Goal: Book appointment/travel/reservation

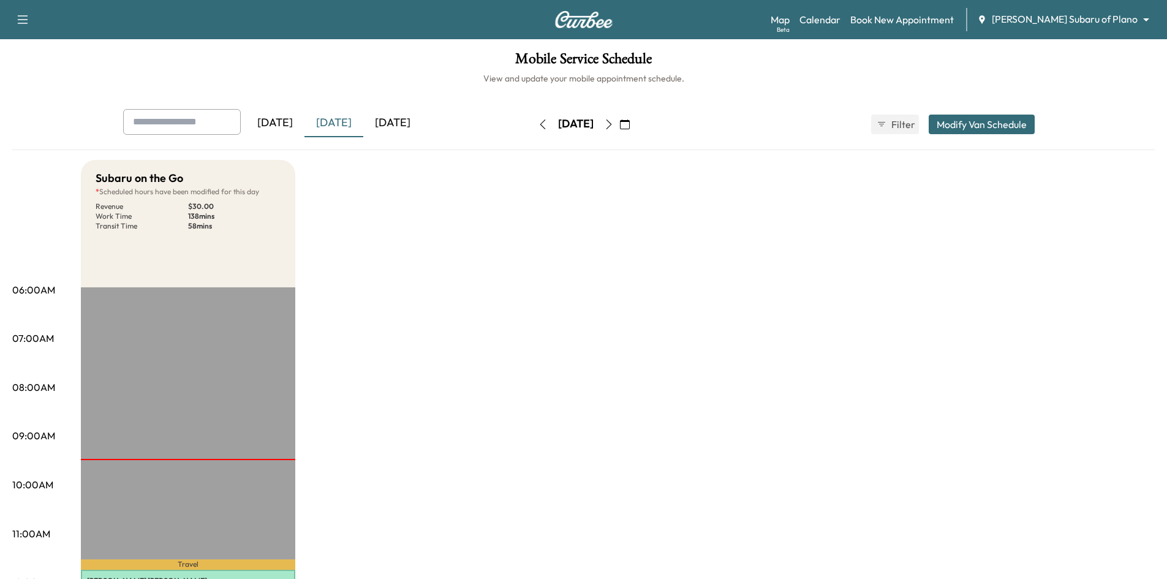
click at [614, 126] on icon "button" at bounding box center [609, 124] width 10 height 10
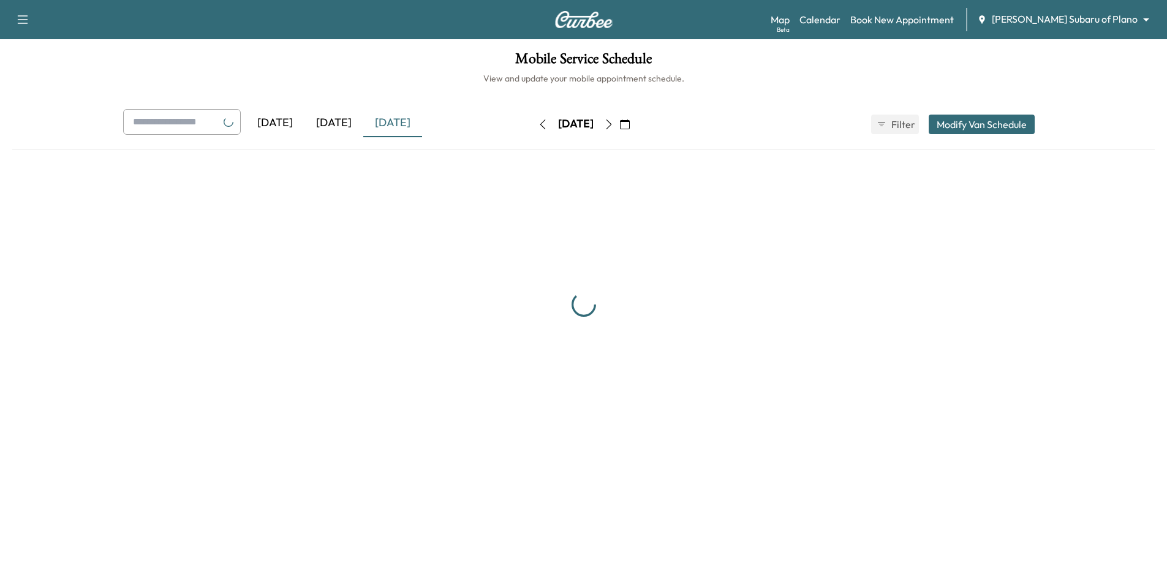
click at [619, 126] on div "[DATE]" at bounding box center [575, 125] width 87 height 20
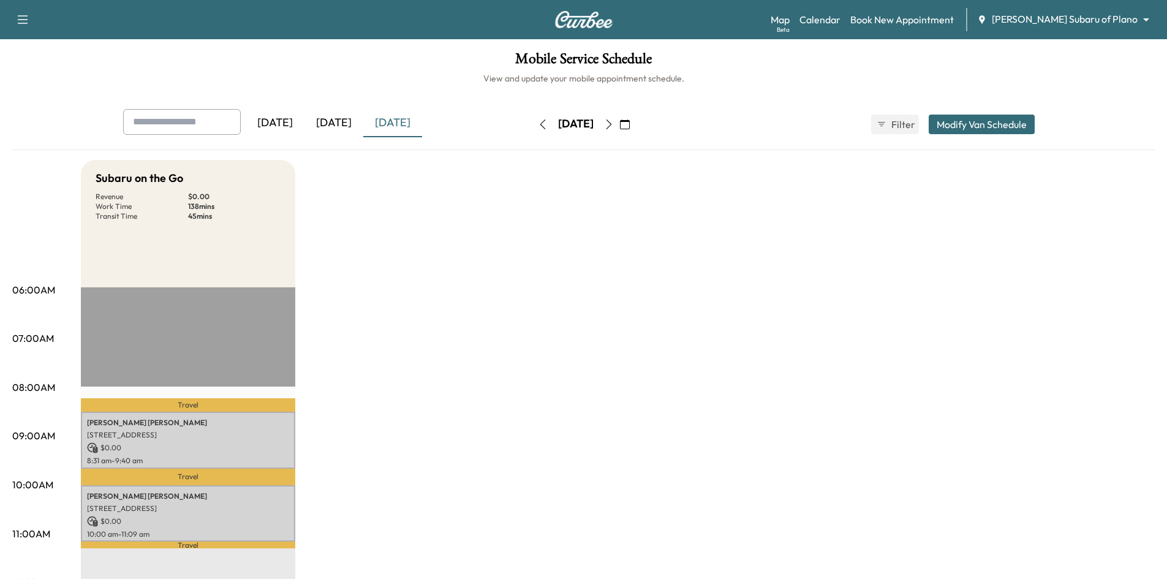
click at [614, 123] on icon "button" at bounding box center [609, 124] width 10 height 10
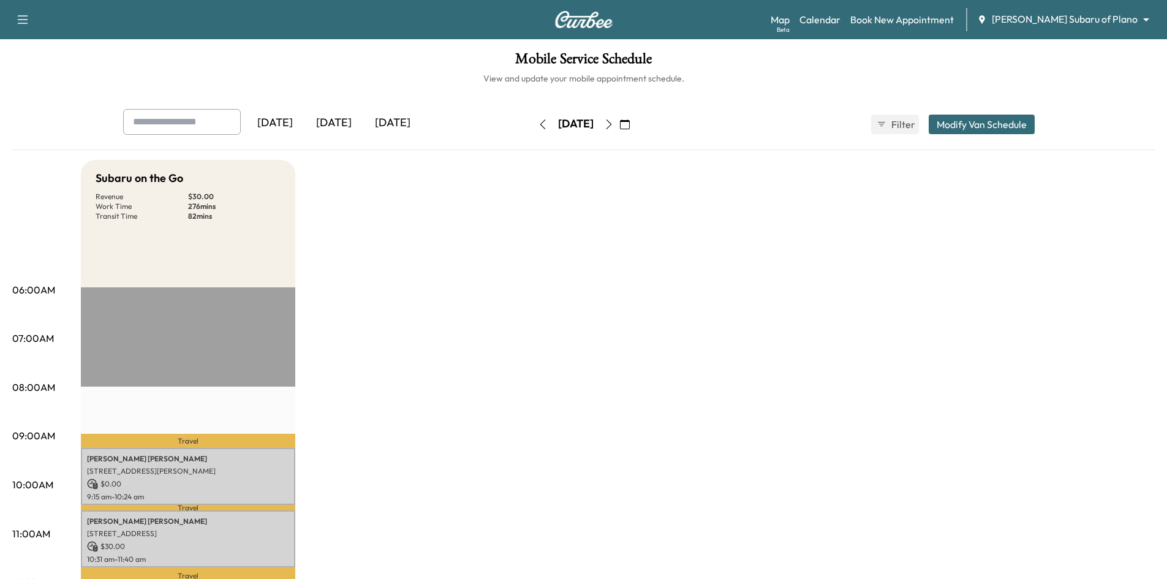
click at [614, 126] on icon "button" at bounding box center [609, 124] width 10 height 10
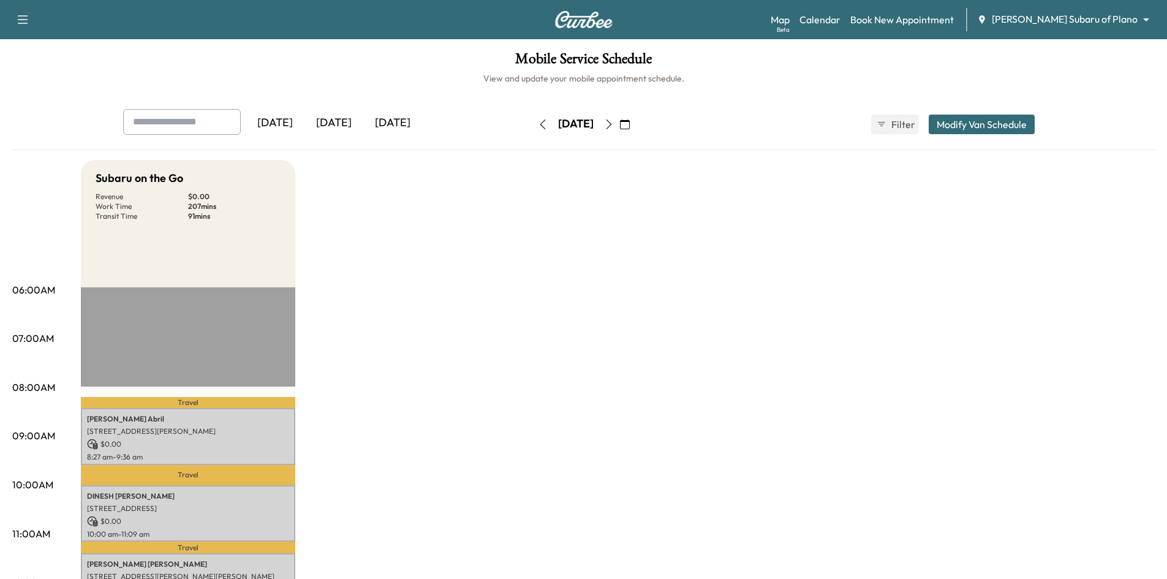
click at [538, 122] on icon "button" at bounding box center [543, 124] width 10 height 10
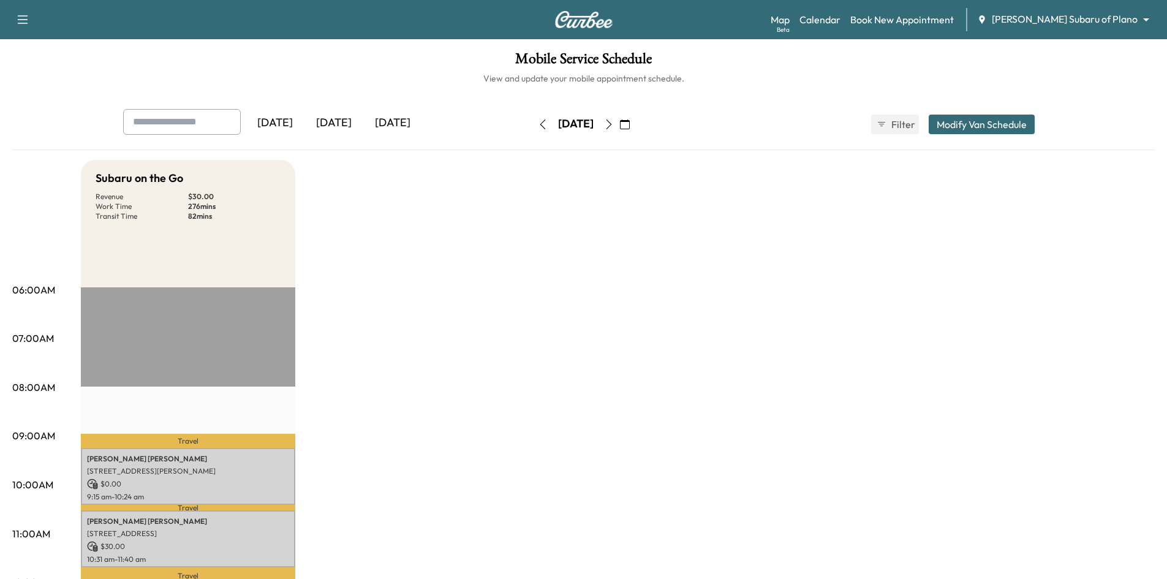
click at [538, 124] on icon "button" at bounding box center [543, 124] width 10 height 10
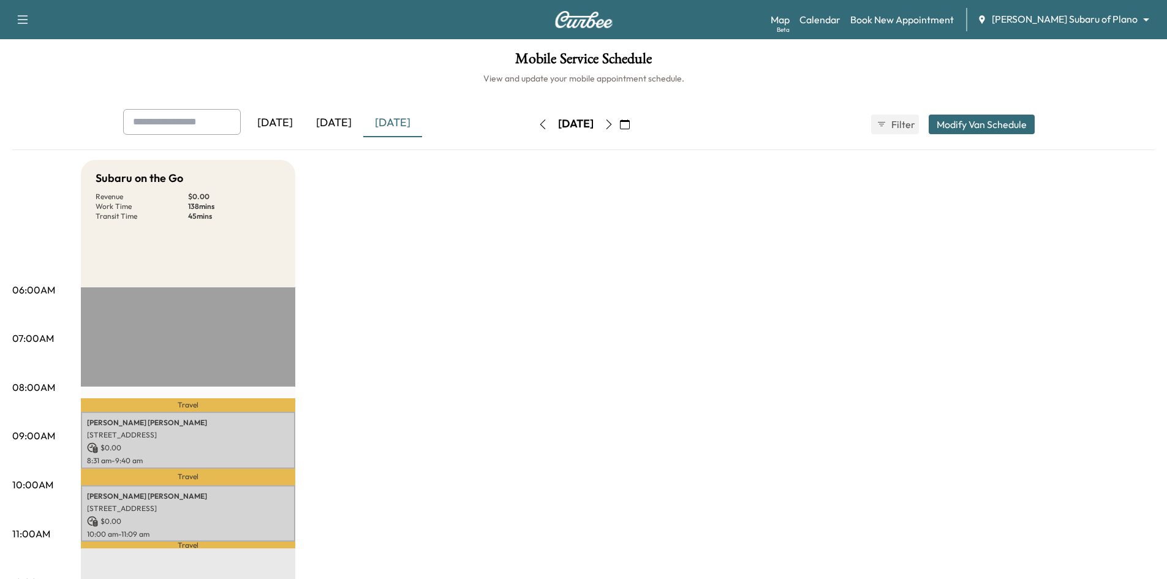
click at [614, 128] on icon "button" at bounding box center [609, 124] width 10 height 10
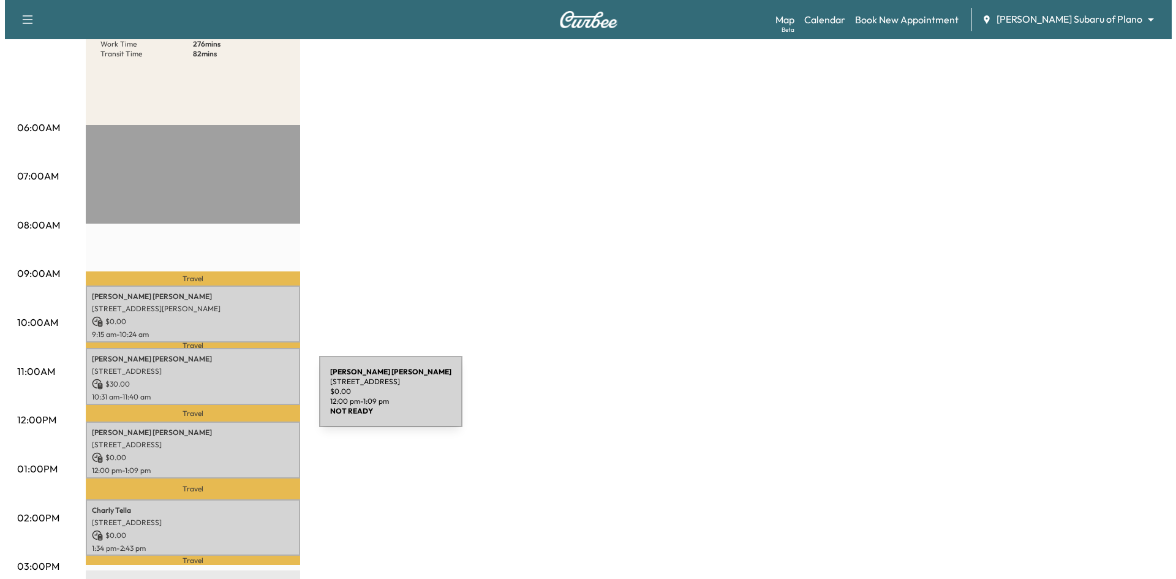
scroll to position [184, 0]
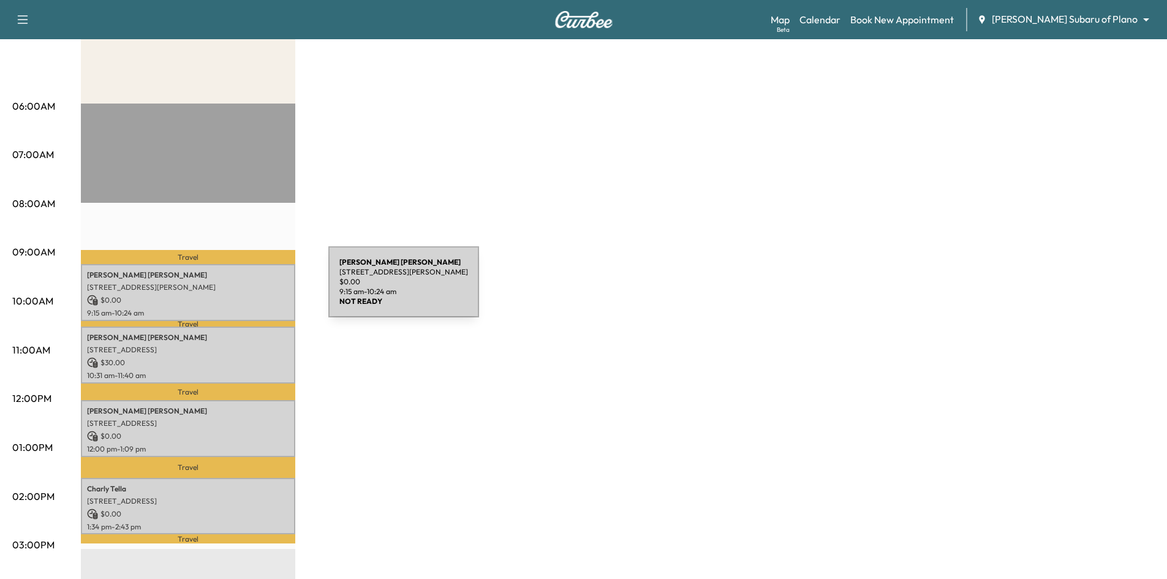
click at [236, 289] on p "[STREET_ADDRESS][PERSON_NAME]" at bounding box center [188, 287] width 202 height 10
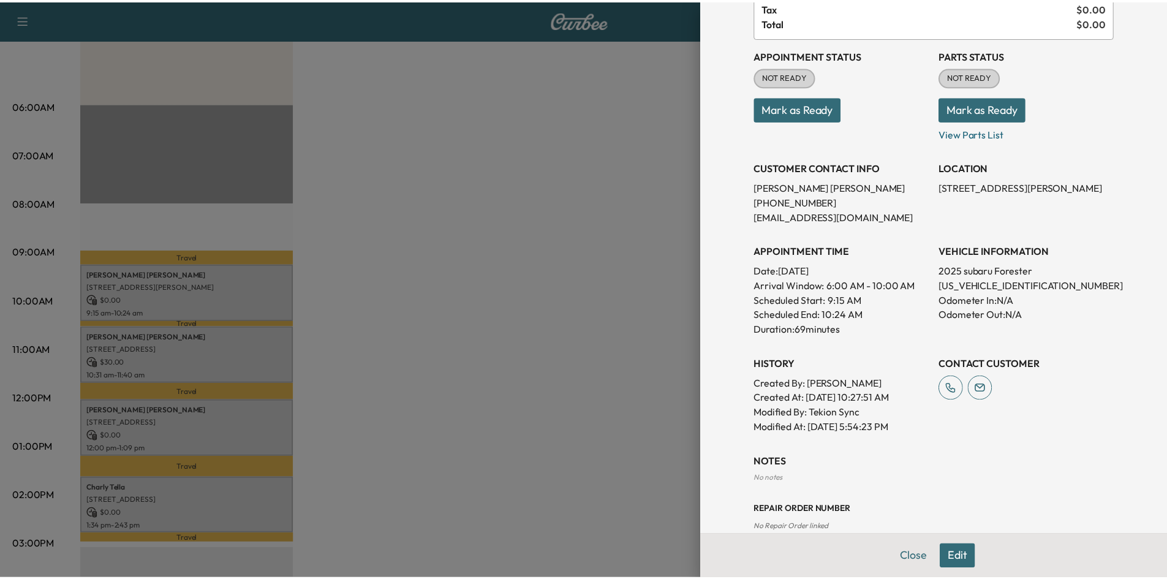
scroll to position [123, 0]
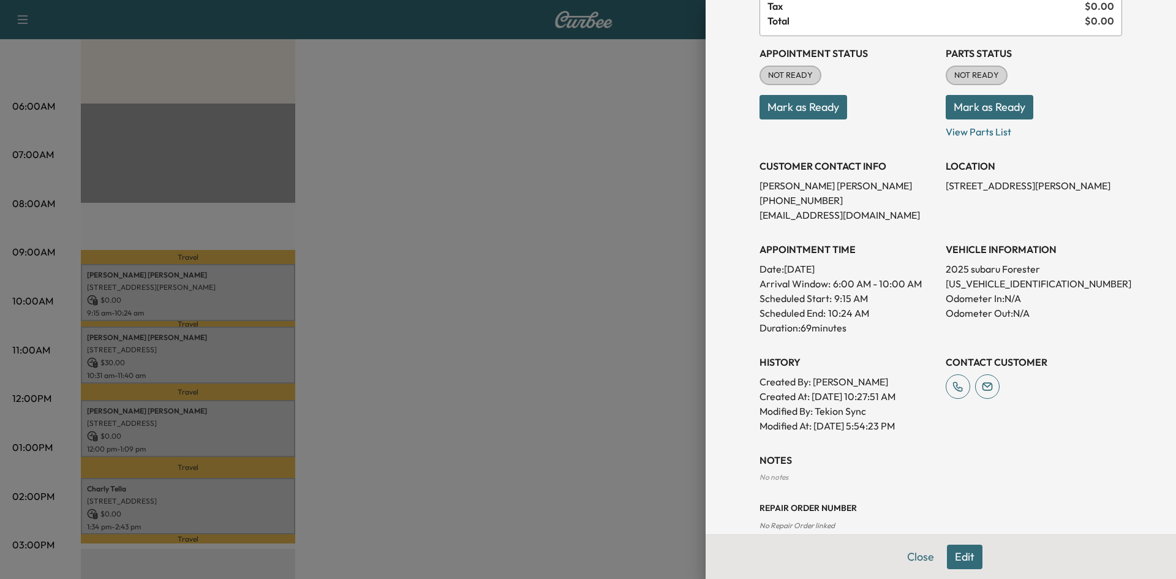
click at [600, 303] on div at bounding box center [588, 289] width 1176 height 579
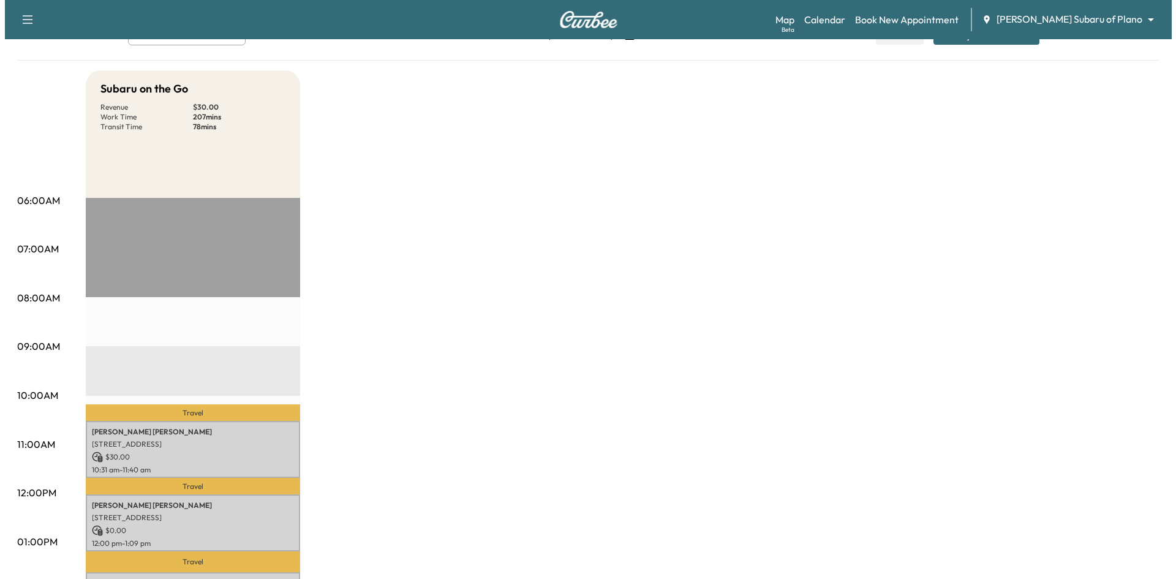
scroll to position [0, 0]
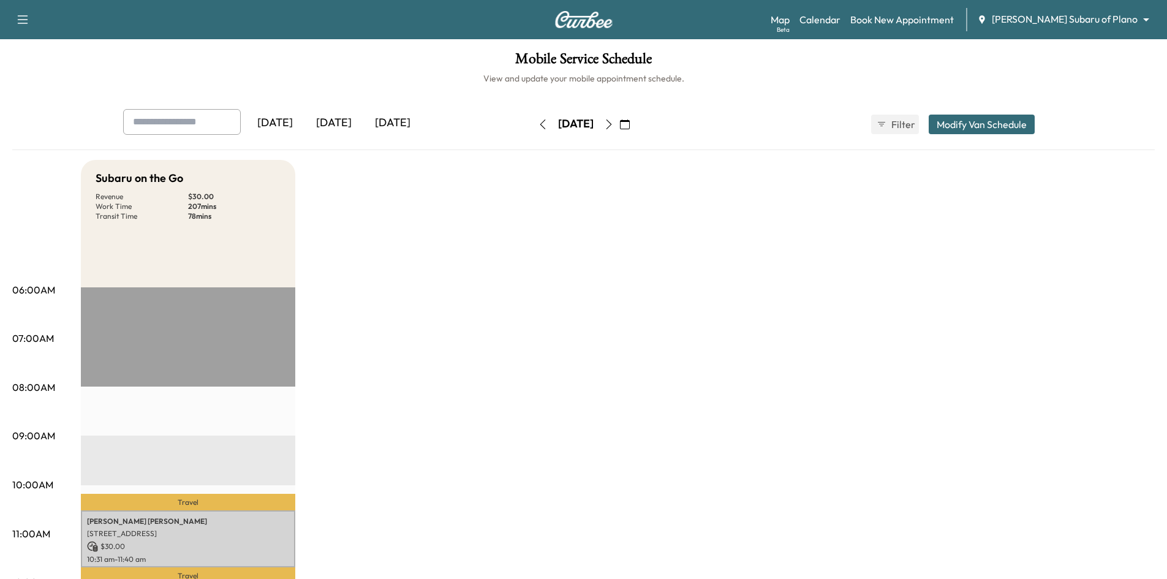
click at [630, 121] on icon "button" at bounding box center [625, 124] width 10 height 10
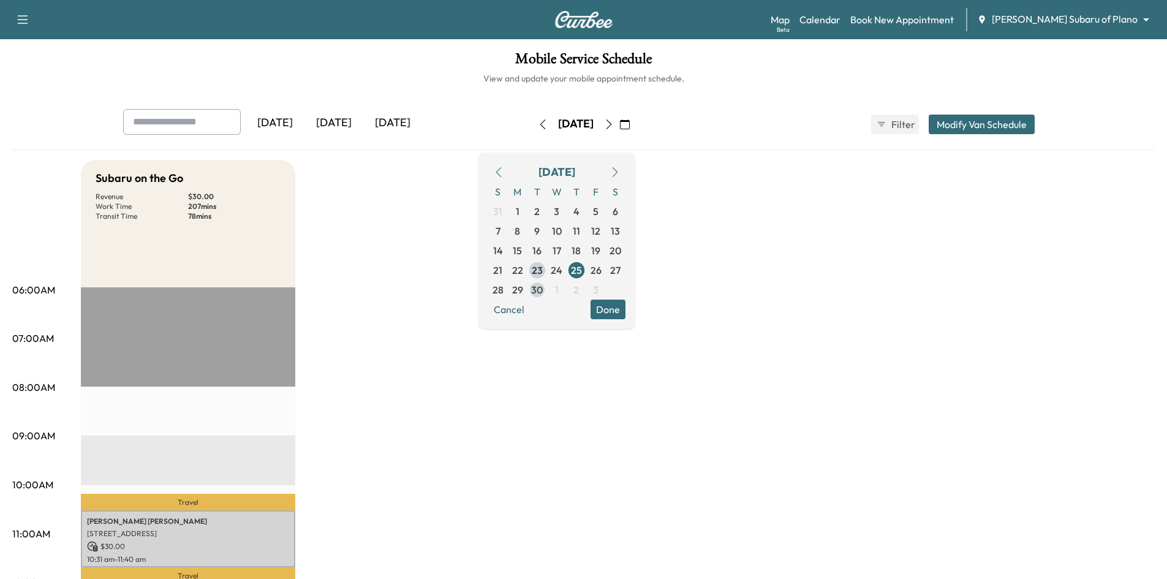
click at [543, 288] on span "30" at bounding box center [537, 289] width 12 height 15
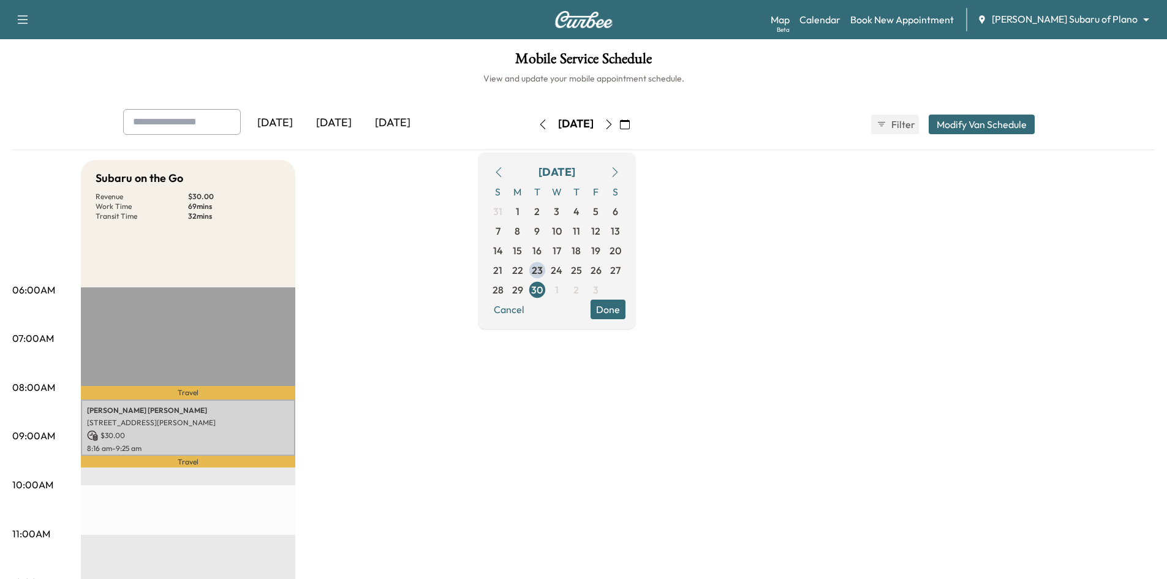
click at [426, 92] on div "Mobile Service Schedule View and update your mobile appointment schedule. [DATE…" at bounding box center [583, 565] width 1167 height 1052
click at [625, 304] on button "Done" at bounding box center [607, 310] width 35 height 20
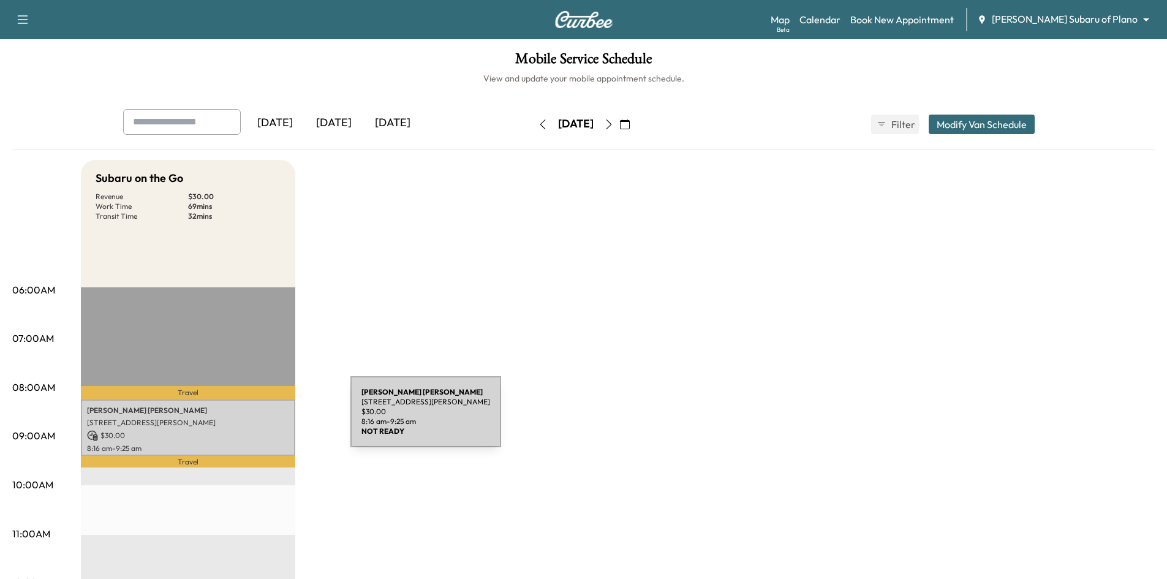
click at [258, 419] on p "[STREET_ADDRESS][PERSON_NAME]" at bounding box center [188, 423] width 202 height 10
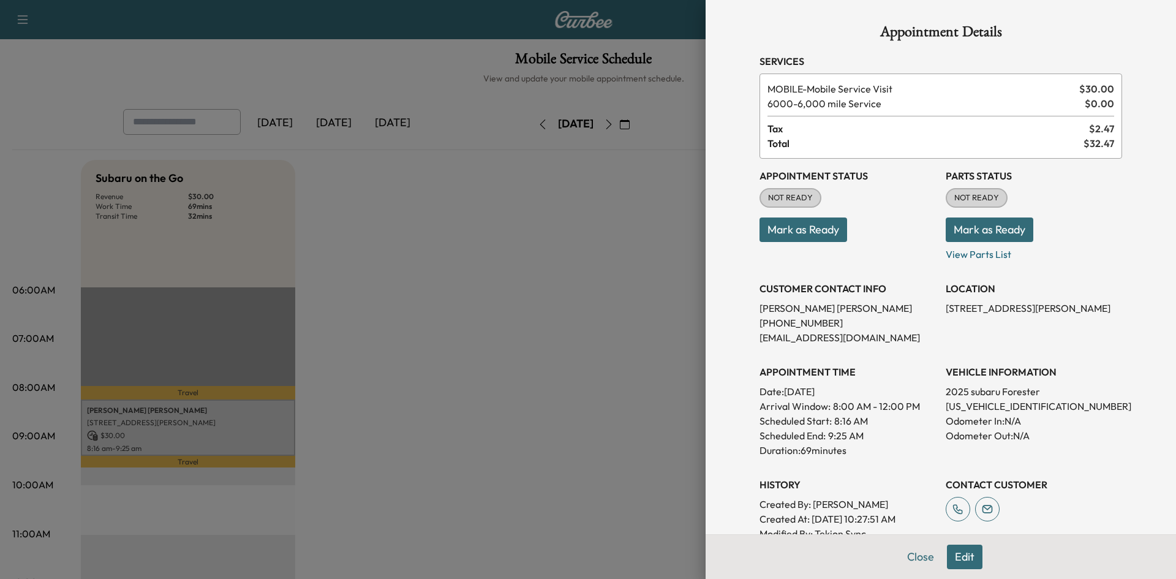
click at [497, 298] on div at bounding box center [588, 289] width 1176 height 579
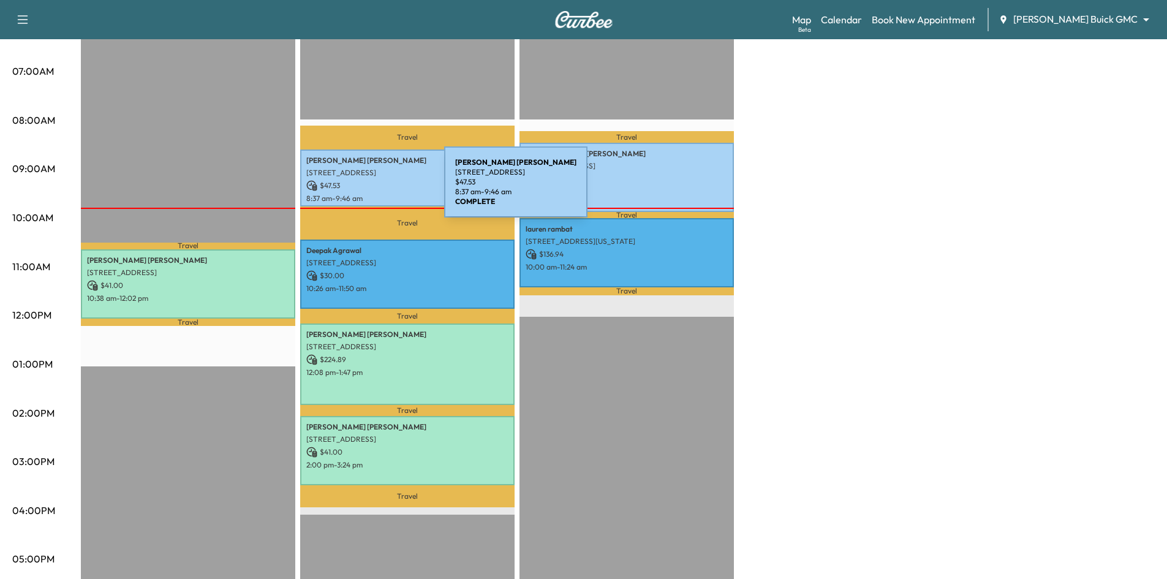
scroll to position [22, 0]
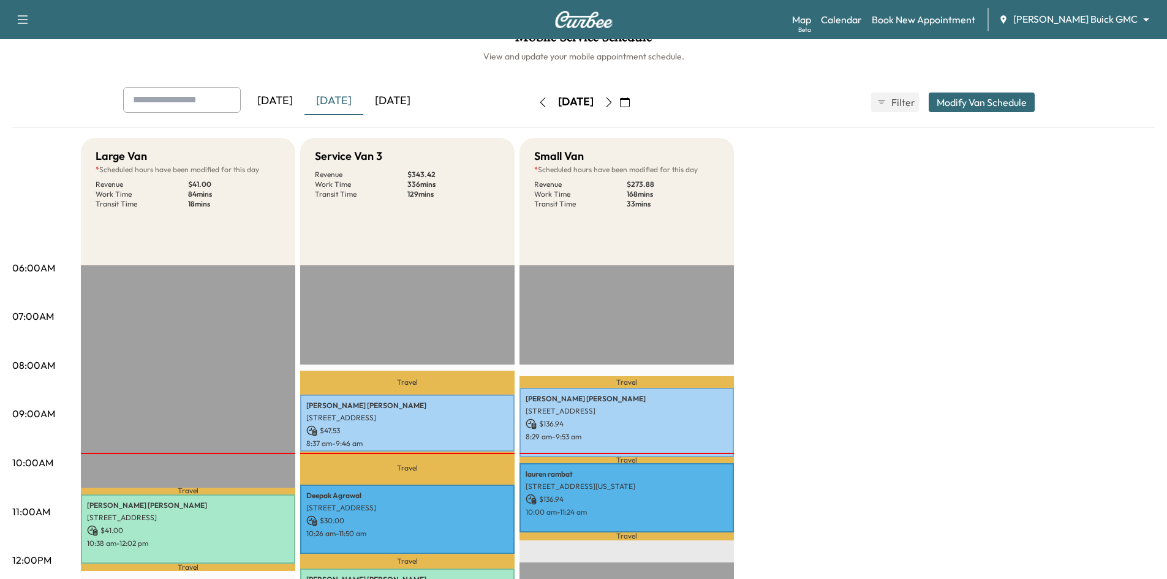
click at [614, 102] on icon "button" at bounding box center [609, 102] width 10 height 10
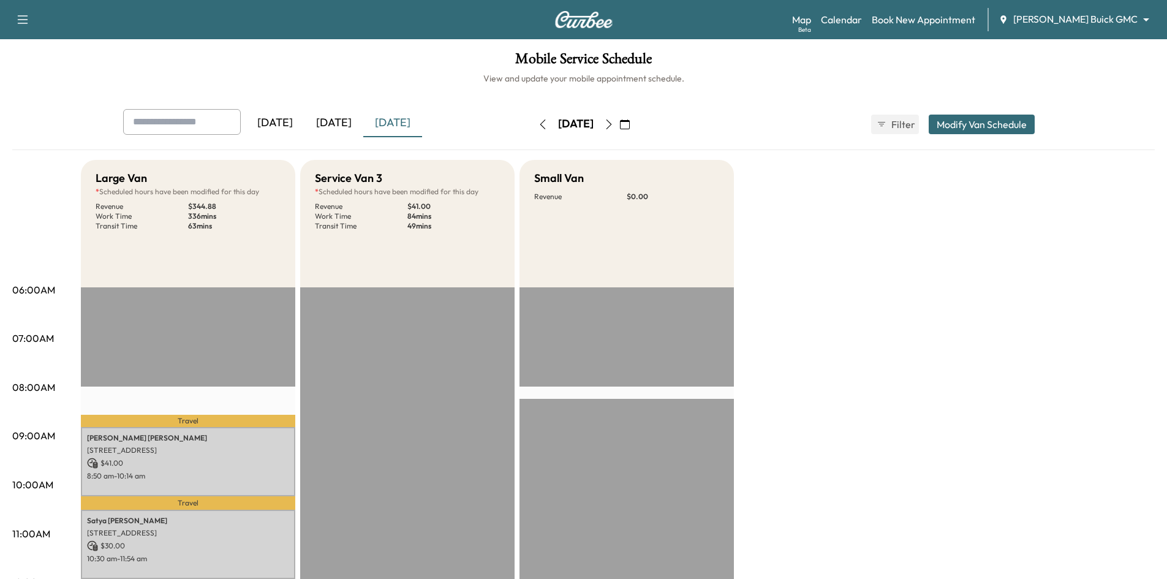
click at [630, 123] on icon "button" at bounding box center [625, 124] width 10 height 10
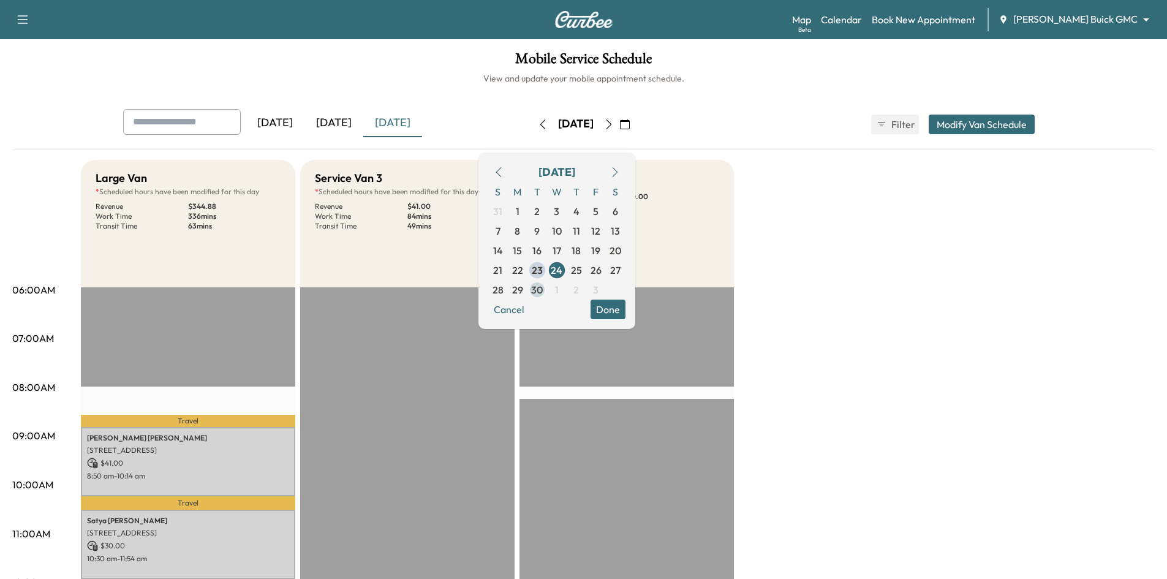
click at [543, 287] on span "30" at bounding box center [537, 289] width 12 height 15
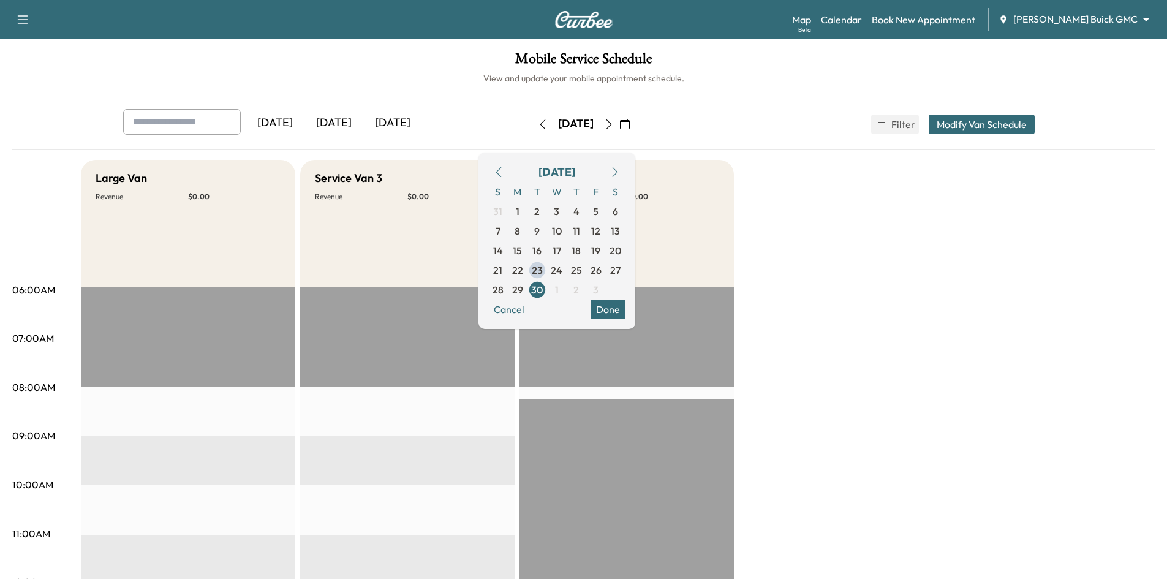
click at [447, 76] on h6 "View and update your mobile appointment schedule." at bounding box center [583, 78] width 1142 height 12
